Goal: Task Accomplishment & Management: Manage account settings

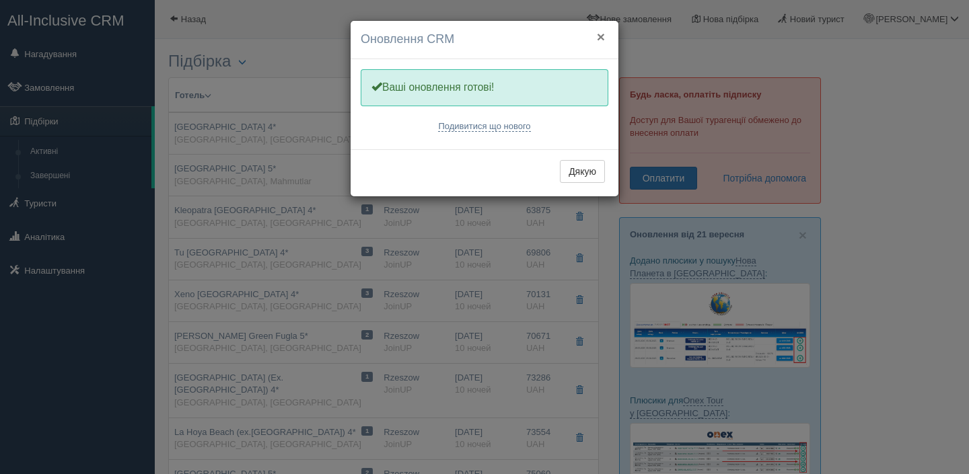
click at [601, 39] on button "×" at bounding box center [601, 37] width 8 height 14
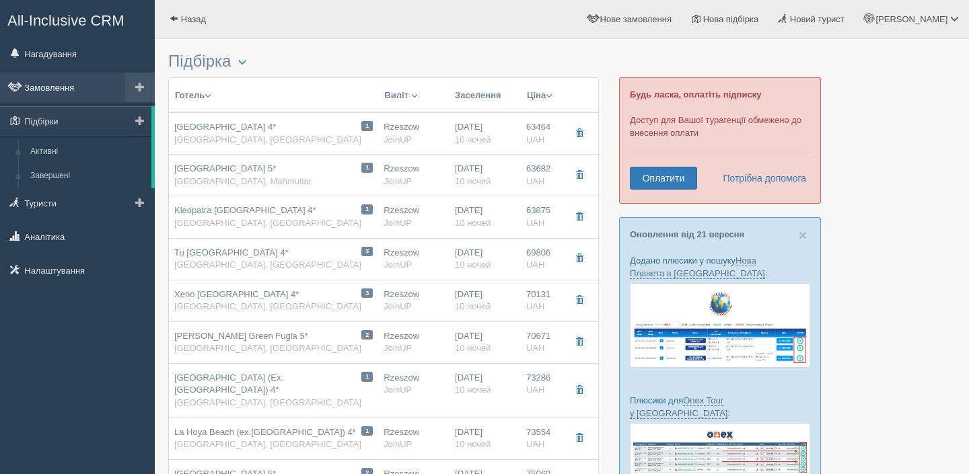
click at [97, 89] on link "Замовлення" at bounding box center [77, 88] width 155 height 30
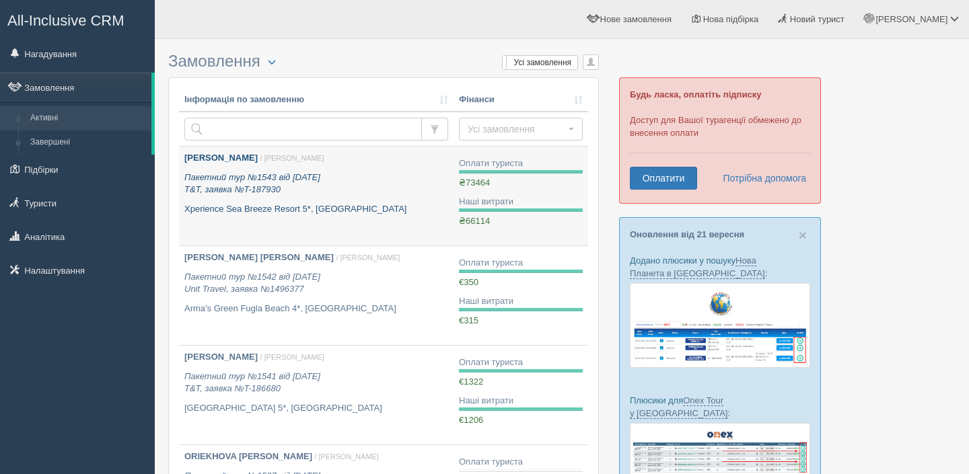
click at [346, 171] on div "KOVALSKA GELENA / Марина К. Пакетний тур №1543 від 19.09.2025 T&T, заявка №T-18…" at bounding box center [316, 183] width 264 height 63
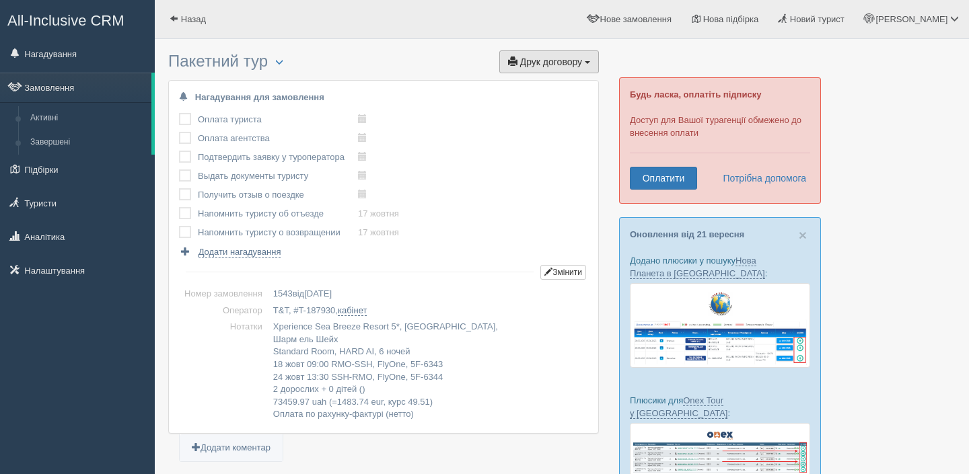
click at [552, 60] on span "Друк договору" at bounding box center [551, 62] width 62 height 11
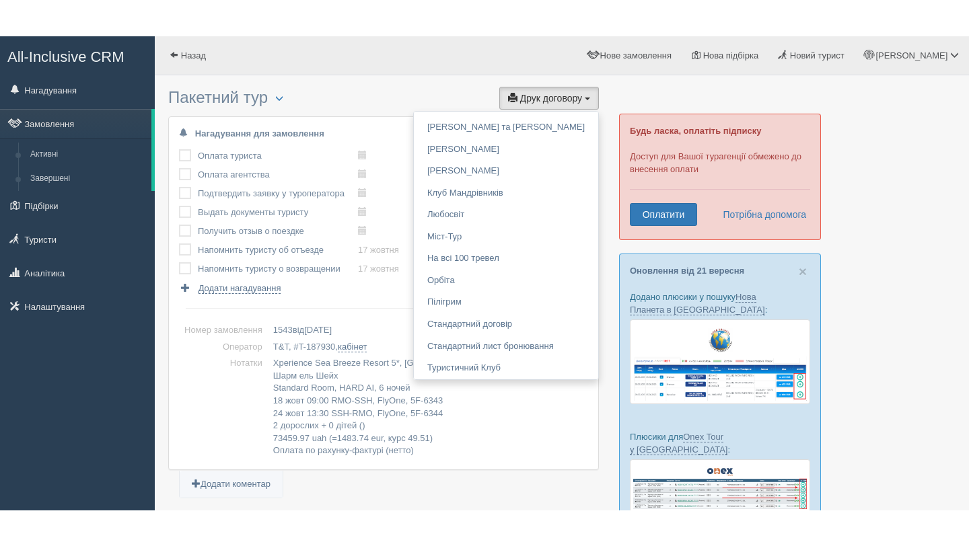
scroll to position [2033, 0]
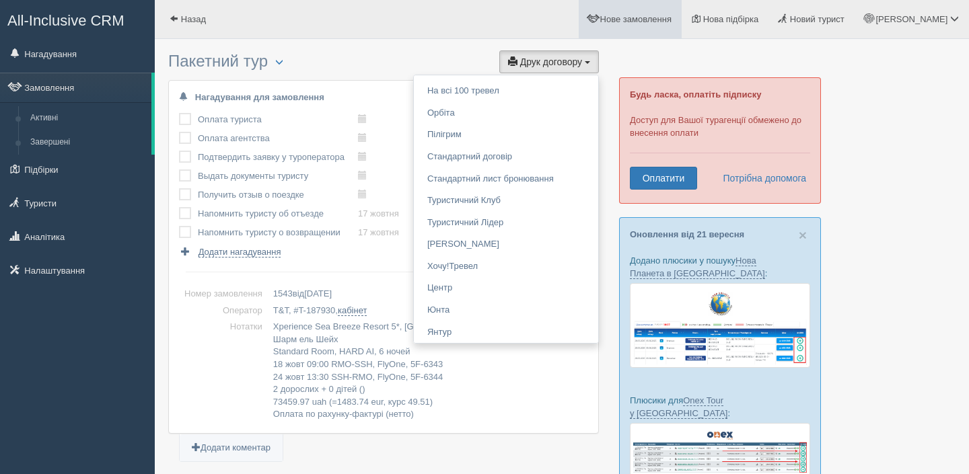
click at [638, 12] on link "Нове замовлення" at bounding box center [630, 19] width 103 height 38
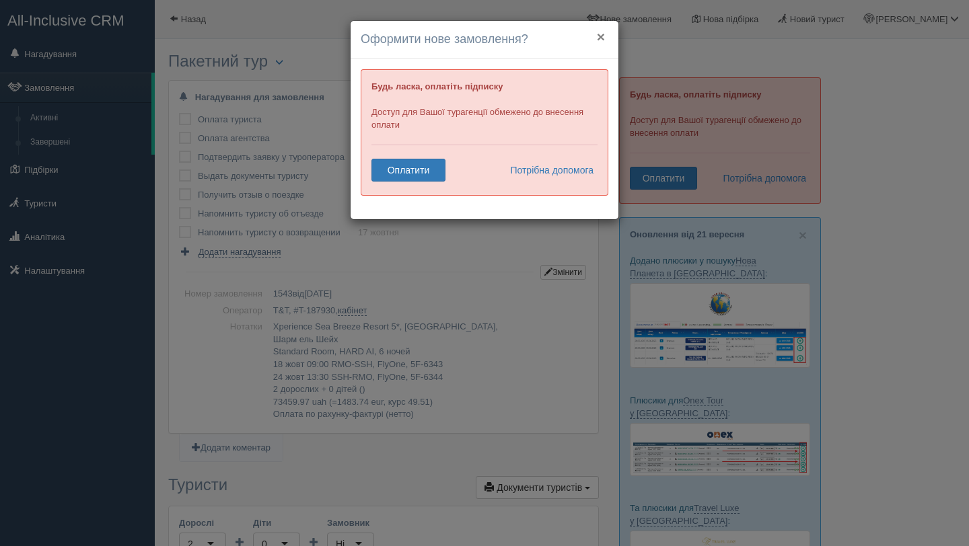
click at [597, 38] on button "×" at bounding box center [601, 37] width 8 height 14
